Goal: Information Seeking & Learning: Learn about a topic

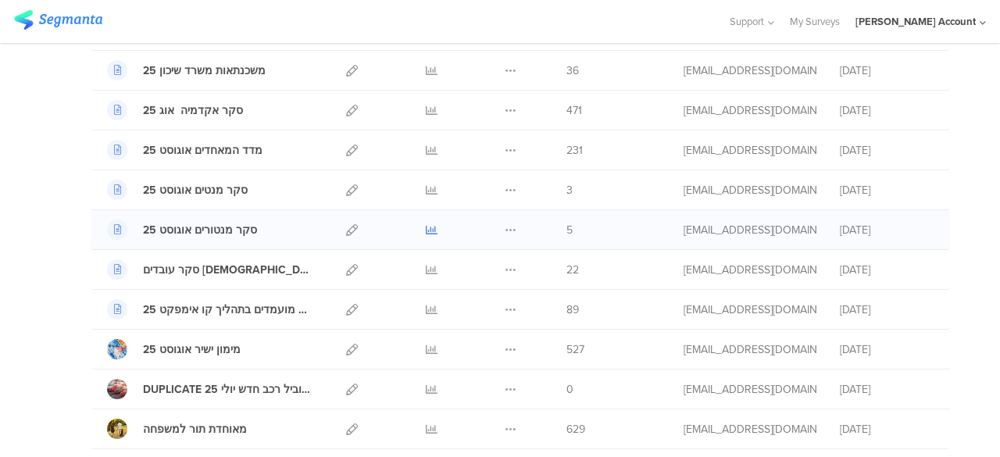
scroll to position [234, 0]
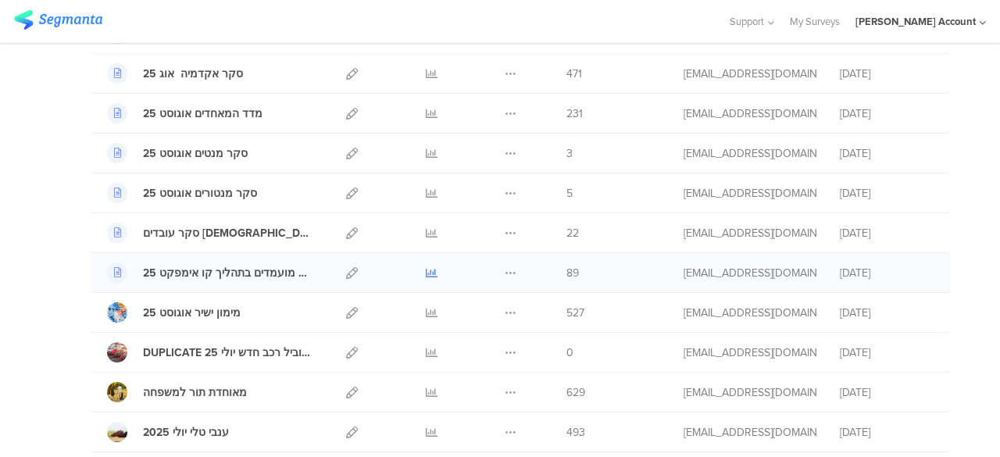
click at [426, 270] on icon at bounding box center [432, 273] width 12 height 12
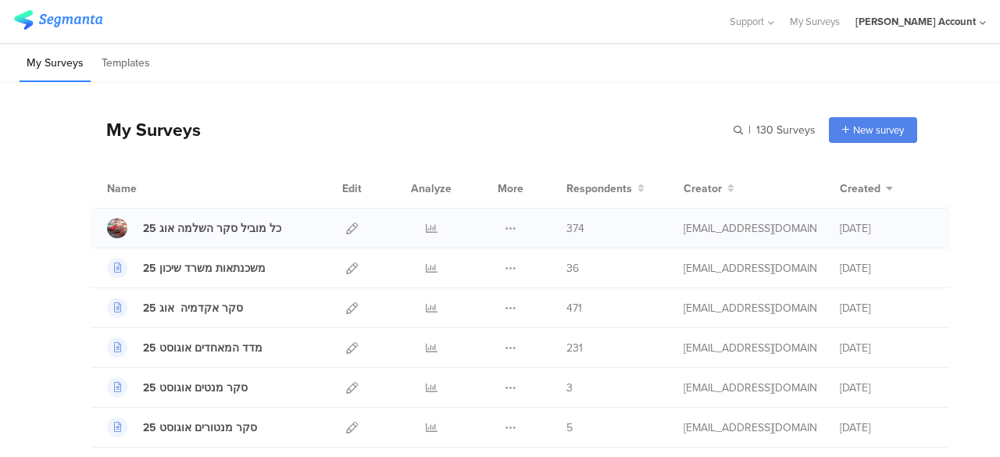
scroll to position [78, 0]
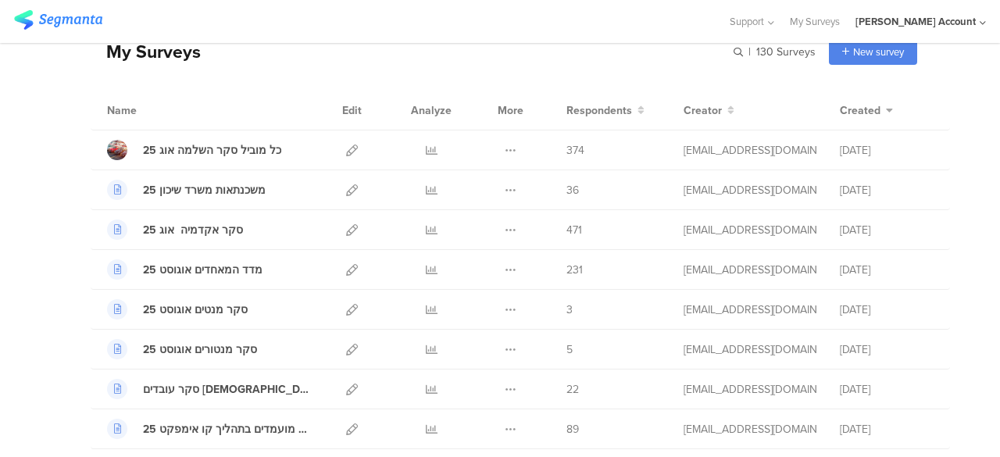
click at [341, 59] on div "My Surveys | 130 Surveys New survey Start from scratch Choose from templates" at bounding box center [504, 51] width 827 height 63
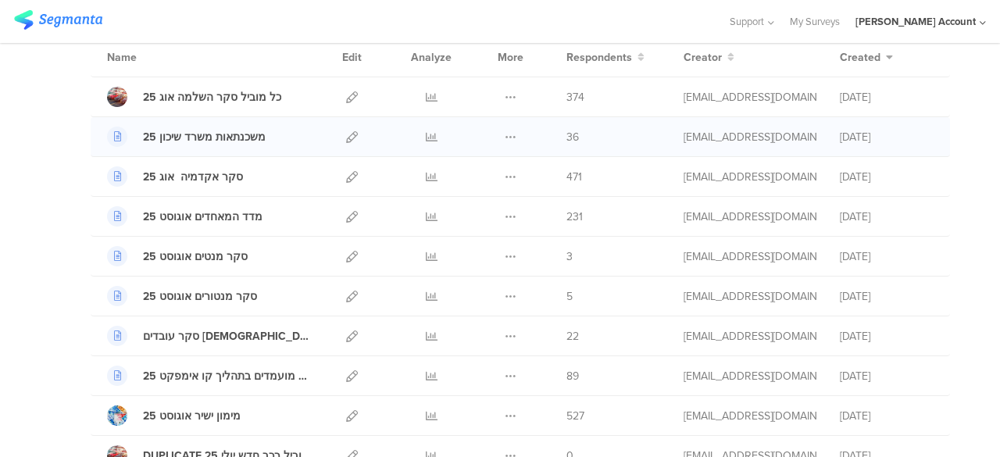
scroll to position [156, 0]
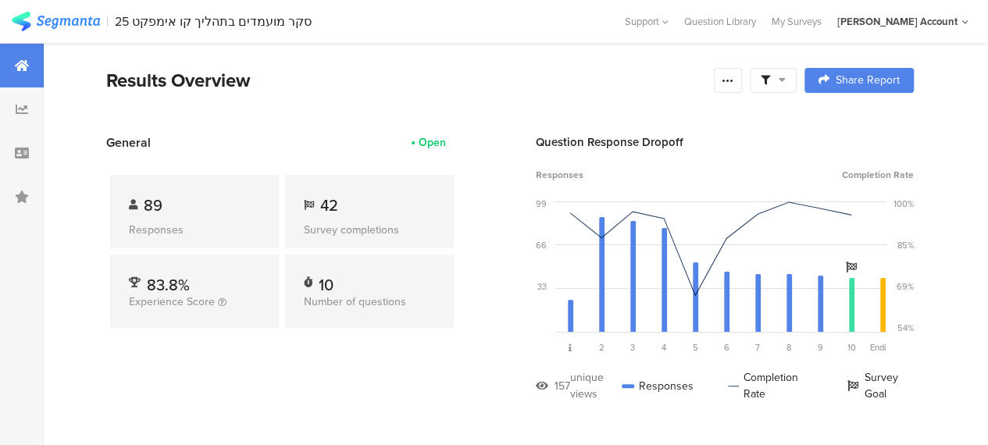
click at [786, 80] on icon at bounding box center [782, 79] width 7 height 11
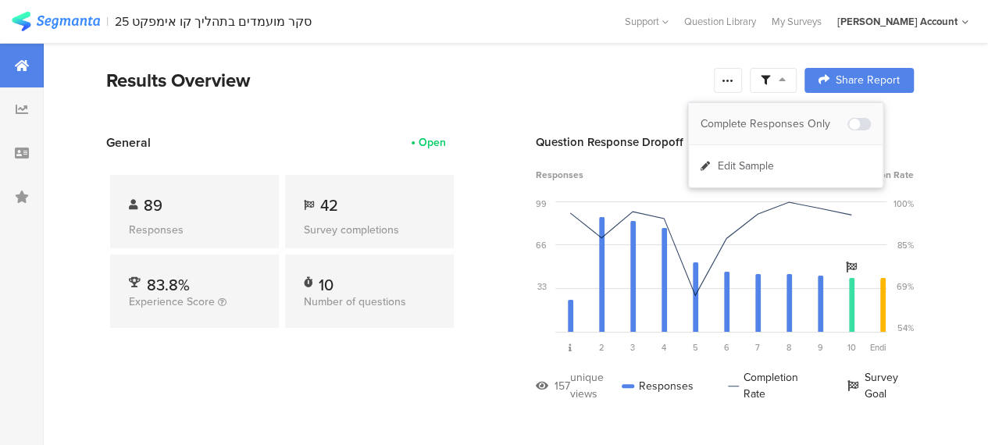
click at [805, 120] on div "Complete Responses Only" at bounding box center [774, 124] width 147 height 16
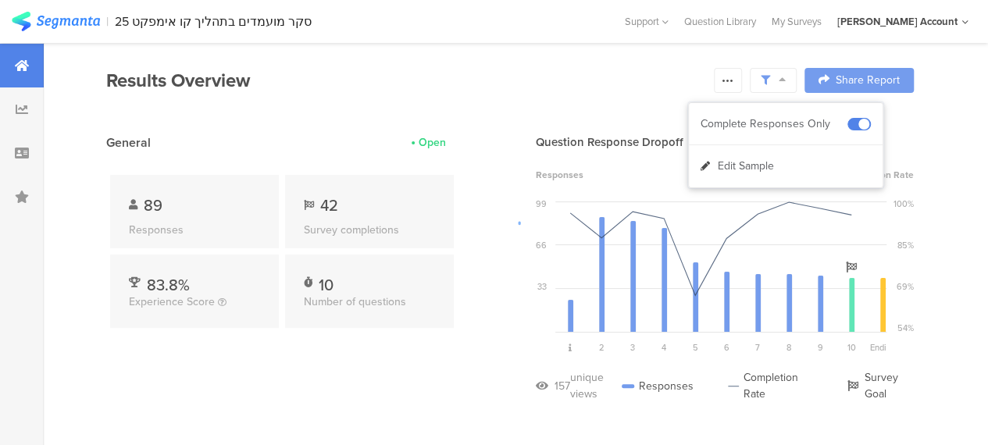
click at [450, 331] on div at bounding box center [494, 222] width 988 height 445
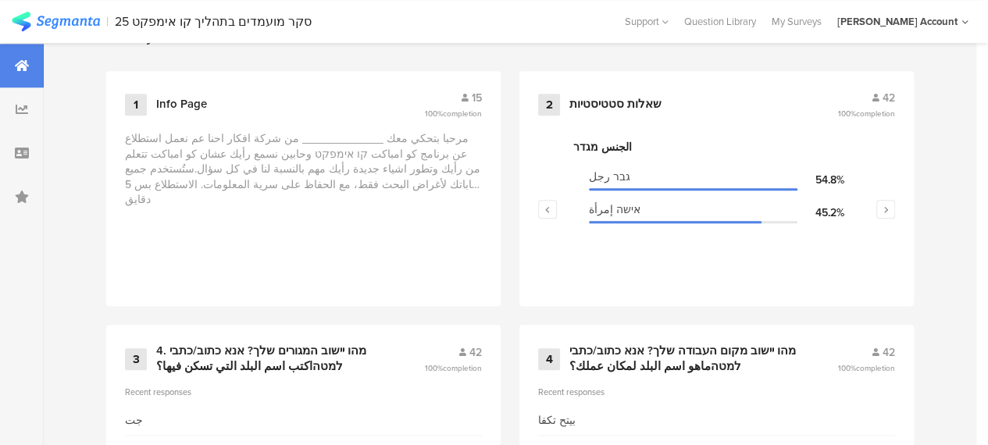
scroll to position [703, 0]
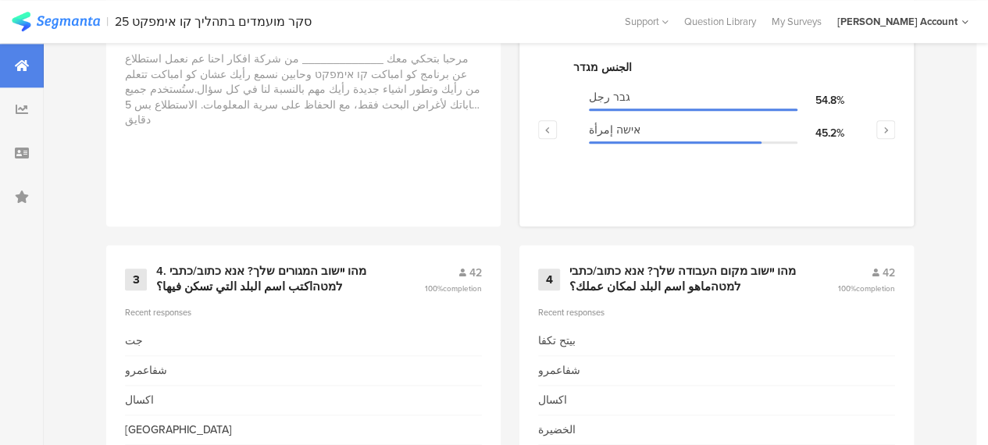
scroll to position [781, 0]
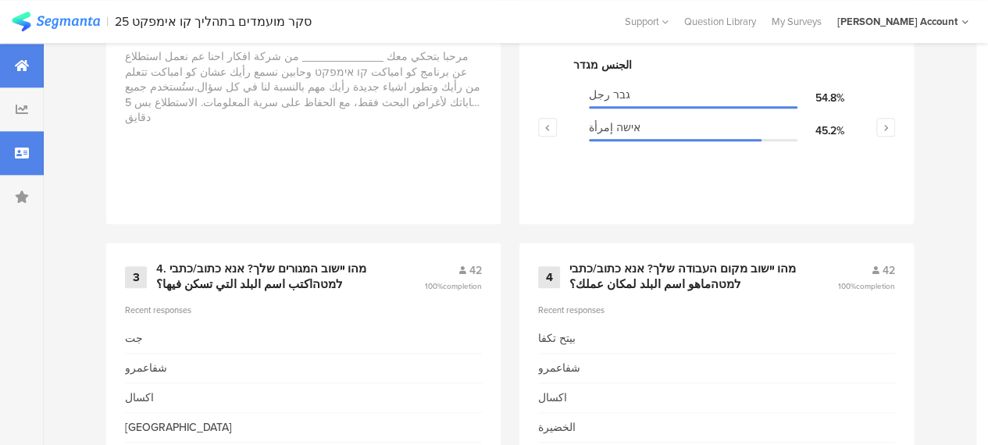
click at [28, 155] on icon at bounding box center [22, 153] width 14 height 13
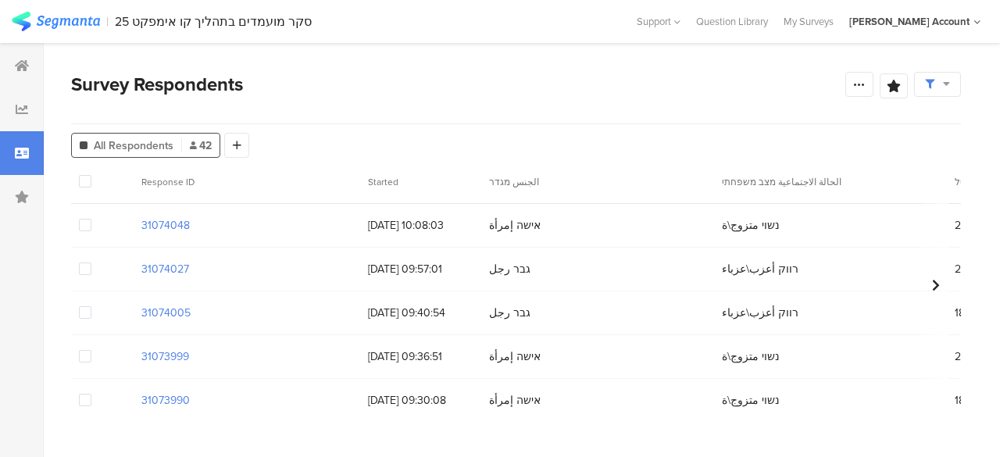
click at [390, 318] on span "24/08/2025 09:40:54" at bounding box center [420, 313] width 105 height 16
click at [389, 356] on span "24/08/2025 09:36:51" at bounding box center [420, 356] width 105 height 16
click at [21, 63] on icon at bounding box center [22, 65] width 14 height 13
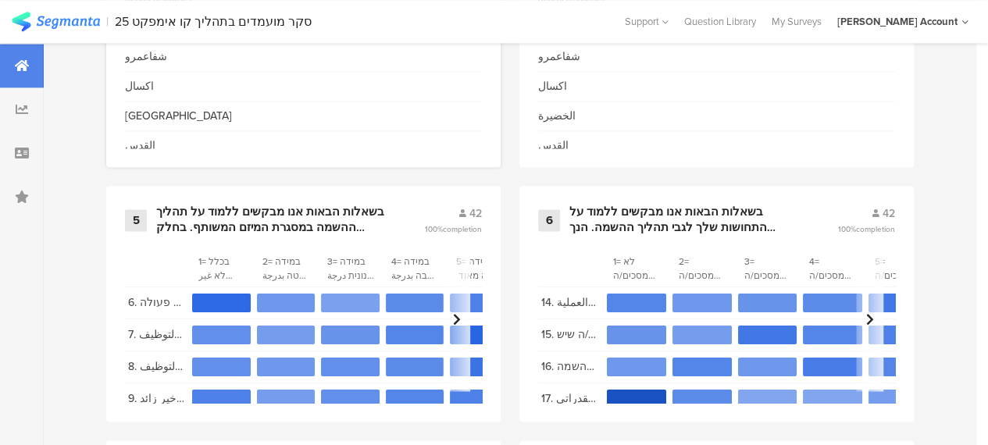
scroll to position [1172, 0]
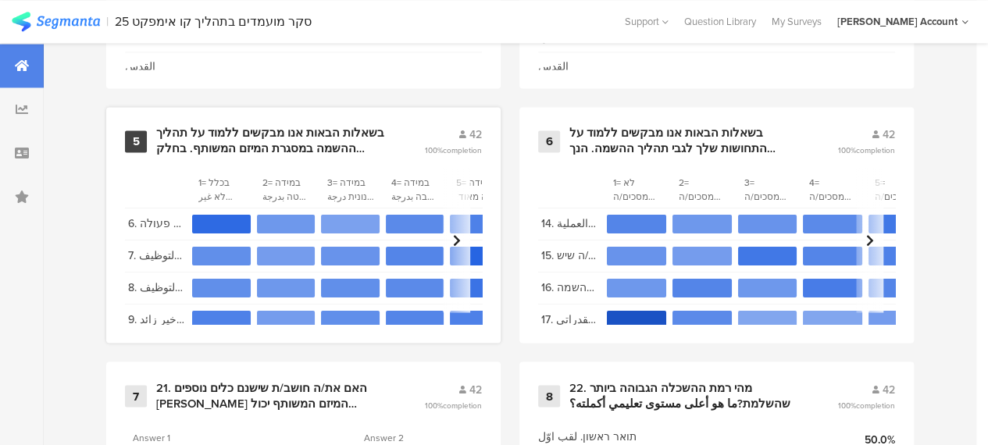
click at [315, 147] on div "בשאלות הבאות אנו מבקשים ללמוד על תהליך ההשמה במסגרת המיזם המשותף. בחלק מהשאלות …" at bounding box center [271, 141] width 230 height 30
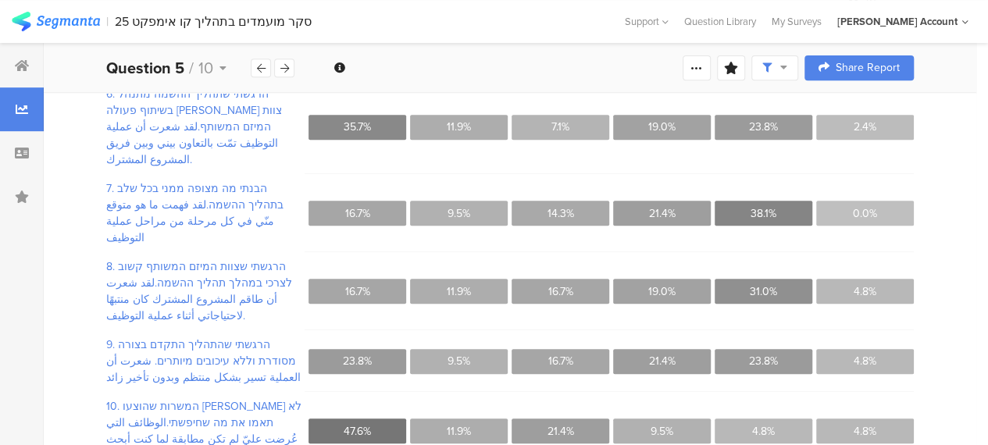
scroll to position [309, 0]
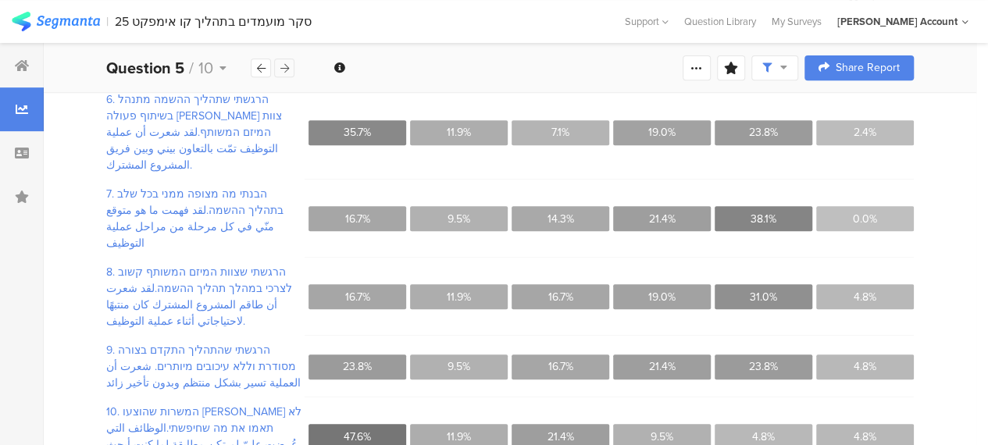
click at [285, 64] on icon at bounding box center [284, 68] width 9 height 10
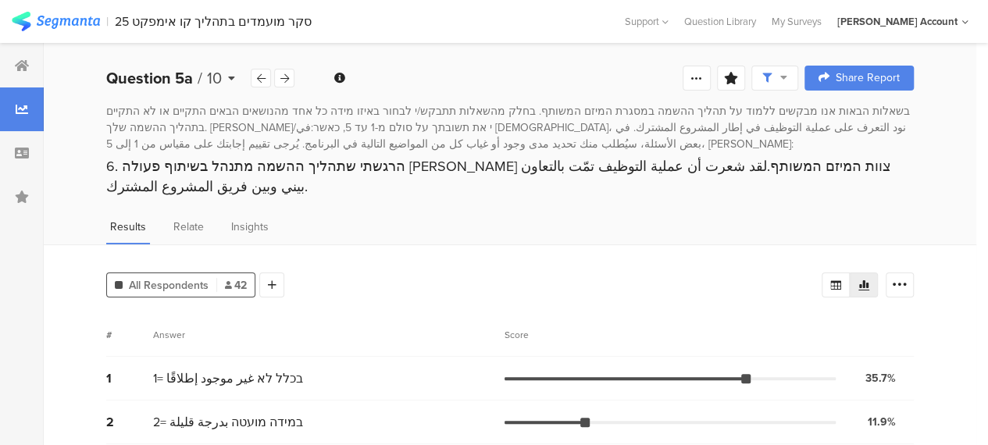
click at [233, 76] on icon at bounding box center [231, 78] width 7 height 11
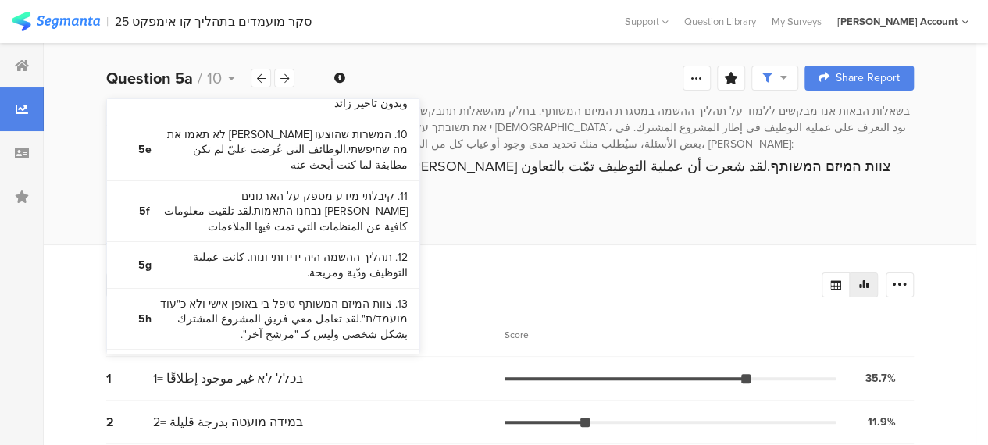
scroll to position [859, 0]
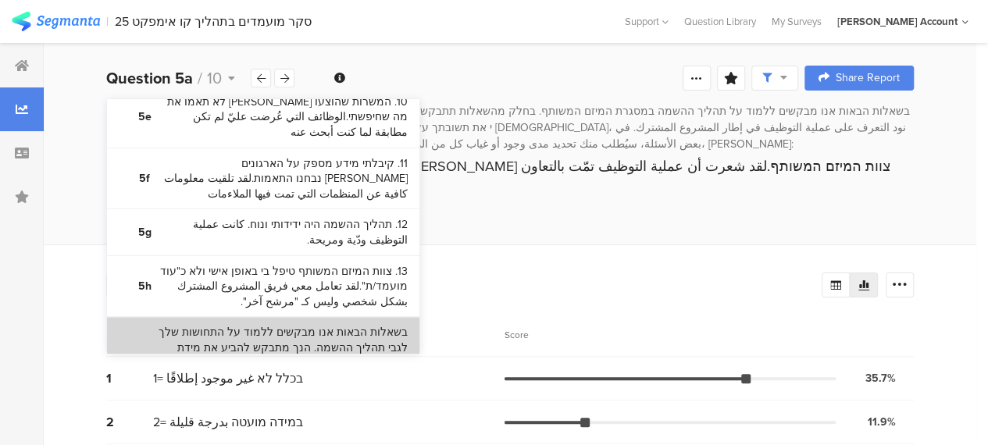
click at [264, 325] on bdi "בשאלות הבאות אנו מבקשים ללמוד על התחושות שלך לגבי תהליך ההשמה. הנך מתבקש להביע …" at bounding box center [277, 386] width 261 height 123
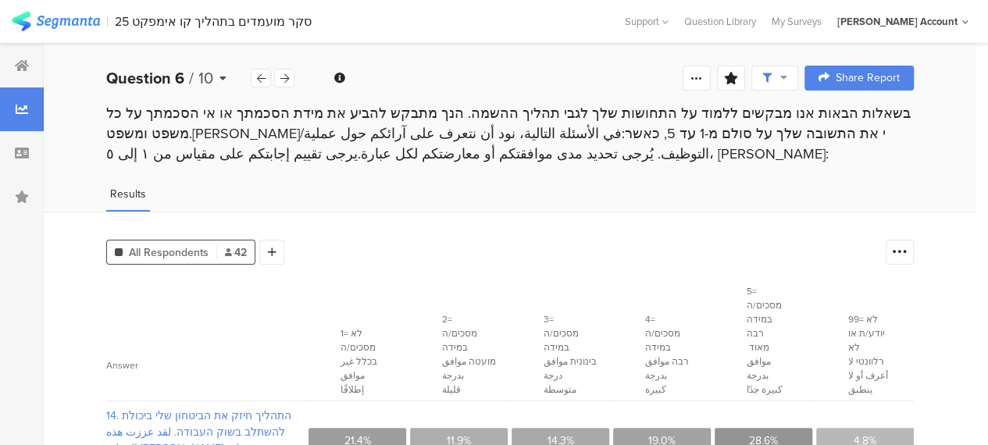
click at [220, 77] on icon at bounding box center [223, 78] width 7 height 11
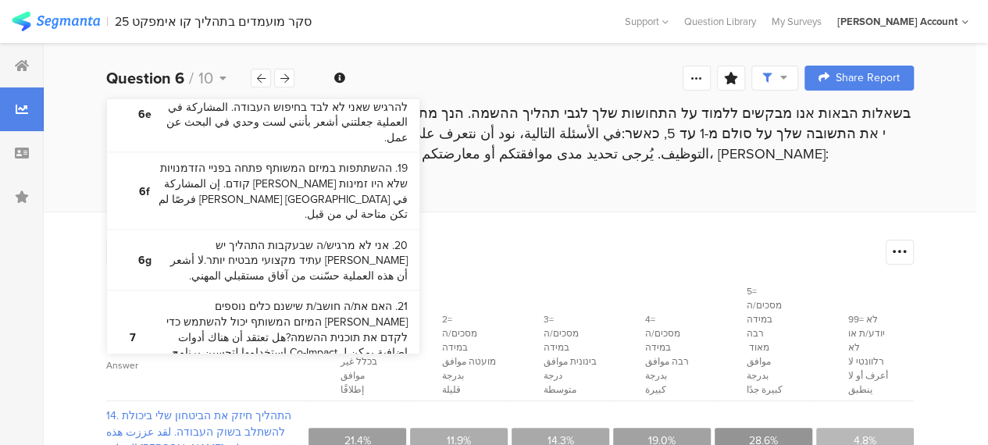
scroll to position [1453, 0]
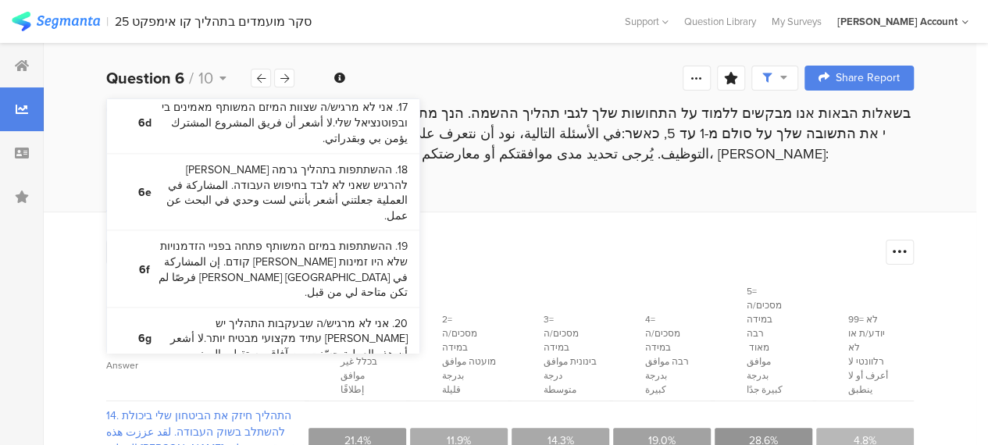
click at [323, 377] on bdi "21. האם את/ה חושב/ת שישנם כלים נוספים בהם המיזם המשותף יכול להשתמש כדי לקדם את …" at bounding box center [277, 415] width 261 height 77
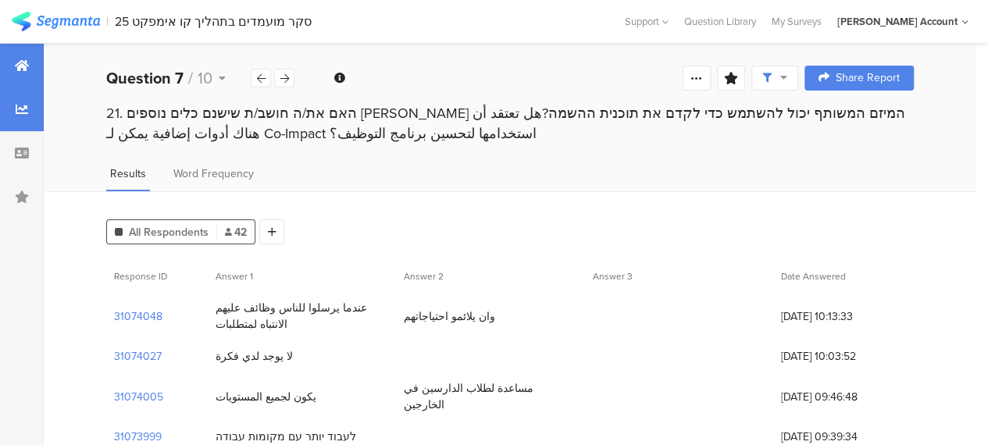
click at [23, 59] on div at bounding box center [22, 66] width 44 height 44
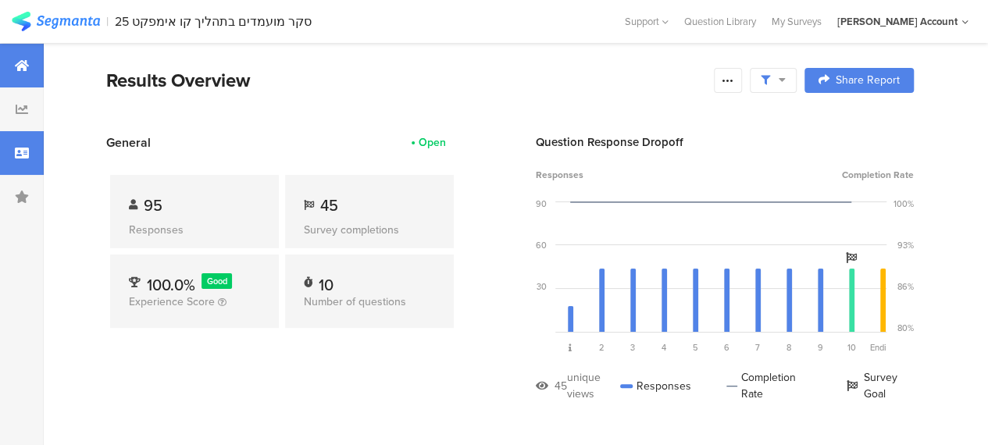
click at [31, 158] on div at bounding box center [22, 153] width 44 height 44
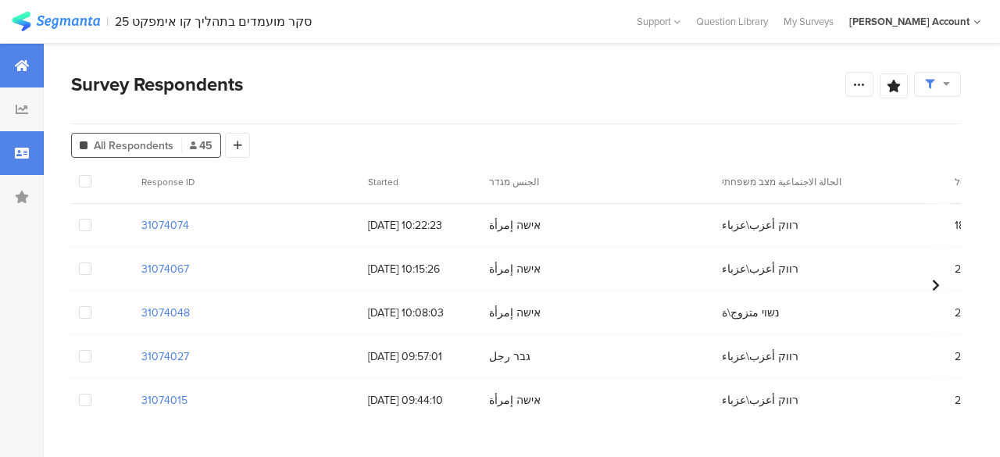
click at [26, 59] on icon at bounding box center [22, 65] width 14 height 13
